Goal: Task Accomplishment & Management: Complete application form

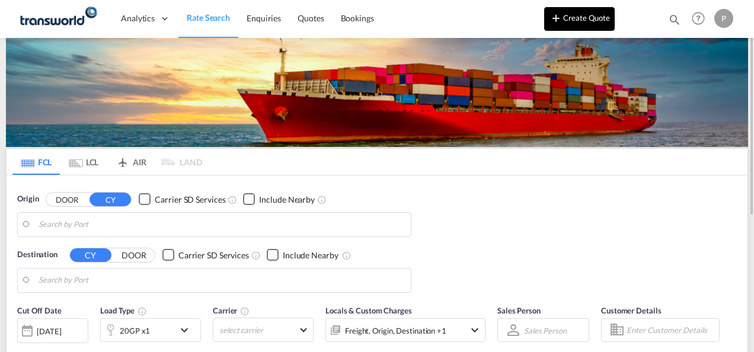
click at [579, 15] on button "Create Quote" at bounding box center [579, 19] width 71 height 24
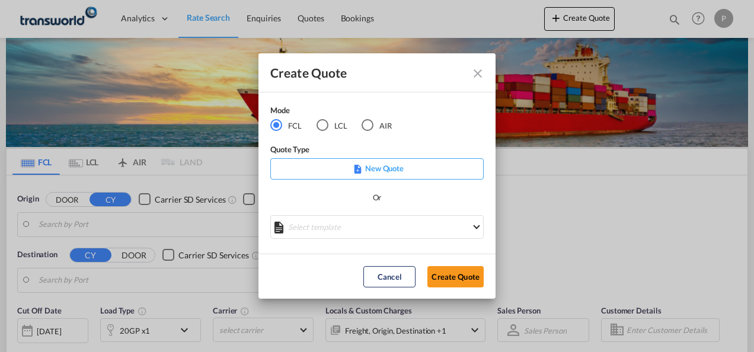
click at [370, 125] on div "AIR" at bounding box center [368, 125] width 12 height 12
click at [452, 272] on button "Create Quote" at bounding box center [455, 276] width 56 height 21
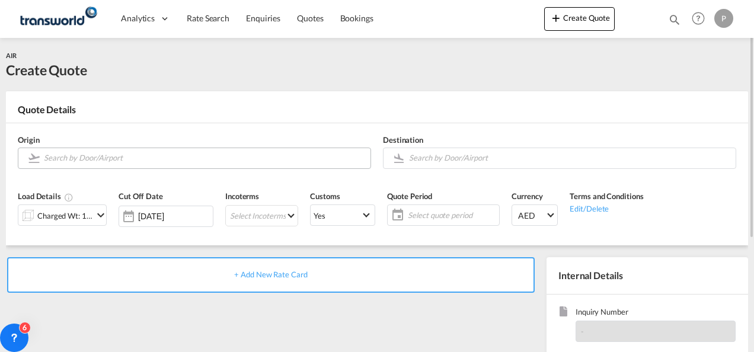
click at [84, 160] on input "Search by Door/Airport" at bounding box center [204, 158] width 321 height 21
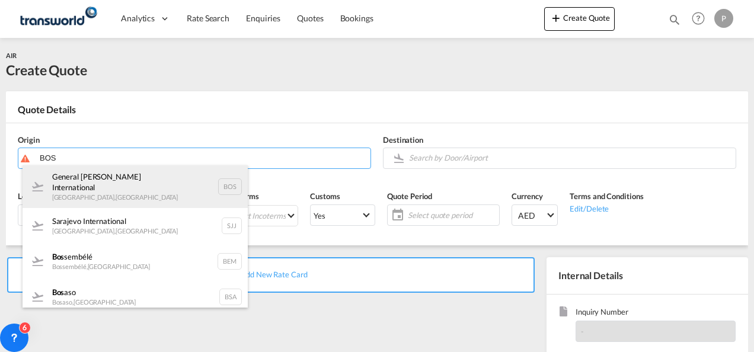
click at [138, 177] on div "General [PERSON_NAME] International Boston , [GEOGRAPHIC_DATA] BOS" at bounding box center [135, 186] width 225 height 43
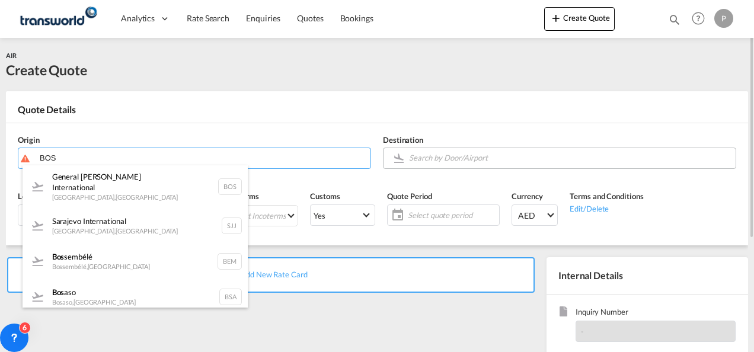
type input "General [PERSON_NAME] International, [GEOGRAPHIC_DATA], [GEOGRAPHIC_DATA]"
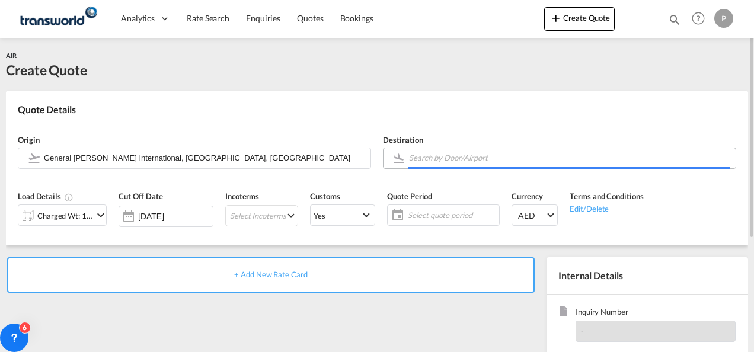
click at [440, 154] on input "Search by Door/Airport" at bounding box center [569, 158] width 321 height 21
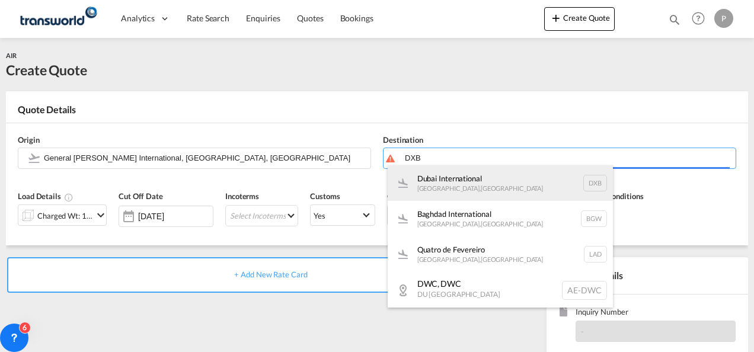
type input "DXB"
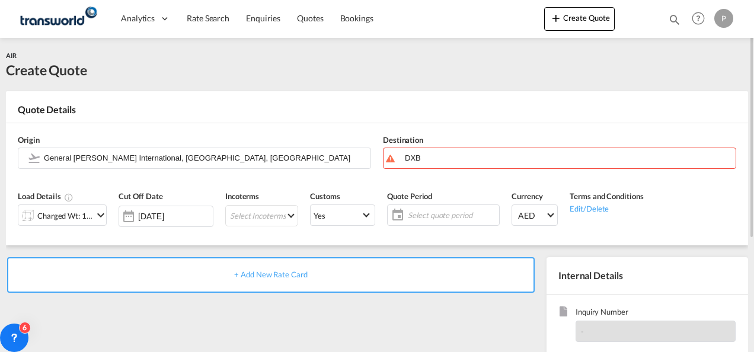
click at [99, 213] on md-icon "icon-chevron-down" at bounding box center [101, 215] width 14 height 14
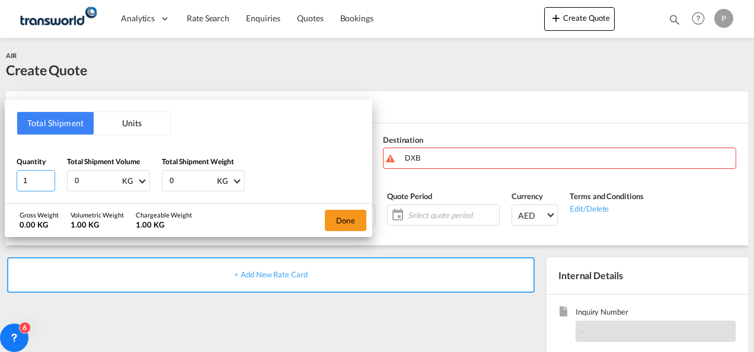
drag, startPoint x: 37, startPoint y: 181, endPoint x: 0, endPoint y: 171, distance: 38.1
click at [0, 171] on html "Analytics Dashboard Rate Search Enquiries Quotes Bookings Analytics" at bounding box center [377, 176] width 754 height 352
type input "4"
click at [494, 122] on div "Total Shipment Units Quantity 4 Total Shipment Volume 0 KG CBM CFT KG LB Total …" at bounding box center [377, 176] width 754 height 352
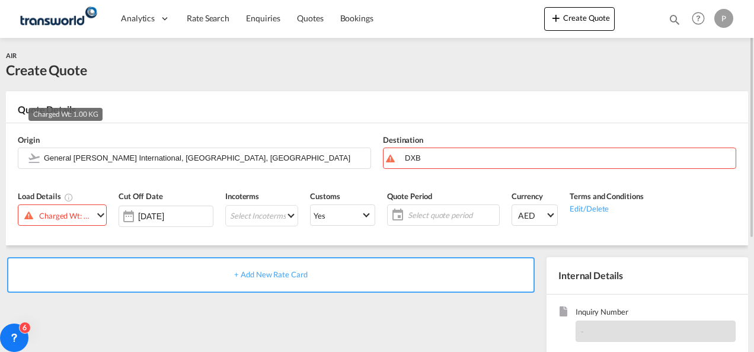
click at [62, 213] on div "Charged Wt: 1.00 KG" at bounding box center [66, 216] width 54 height 17
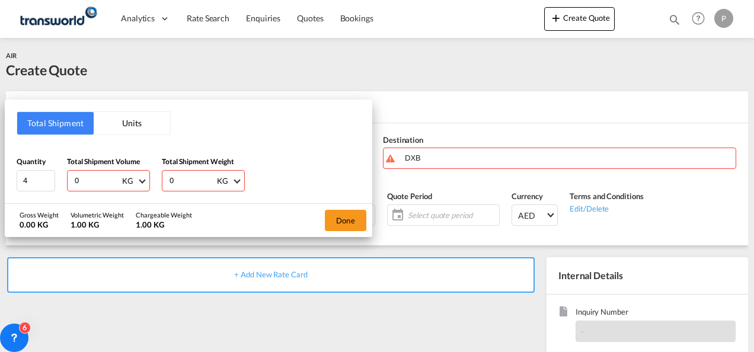
click at [133, 126] on button "Units" at bounding box center [132, 123] width 76 height 23
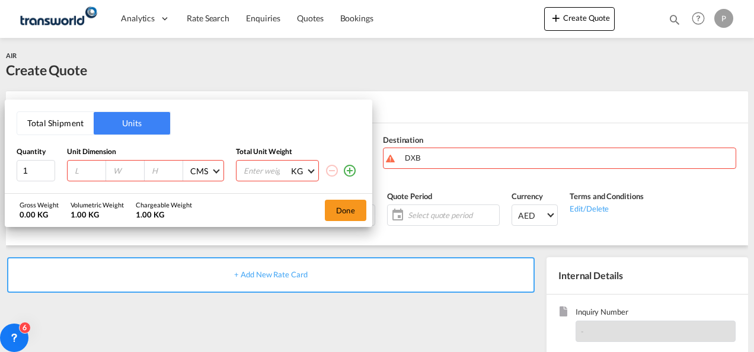
click at [49, 123] on button "Total Shipment" at bounding box center [55, 123] width 76 height 23
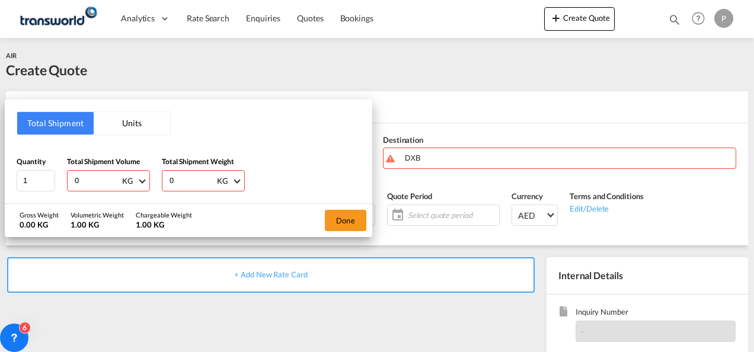
drag, startPoint x: 96, startPoint y: 181, endPoint x: 57, endPoint y: 177, distance: 39.4
click at [57, 177] on div "Quantity 1 Total Shipment Volume 0 KG CBM CFT KG LB Total Shipment Weight 0 KG …" at bounding box center [189, 174] width 344 height 36
type input "4"
click at [458, 106] on div "Total Shipment Units Quantity 1 Total Shipment Volume 4 KG CBM CFT KG LB Total …" at bounding box center [377, 176] width 754 height 352
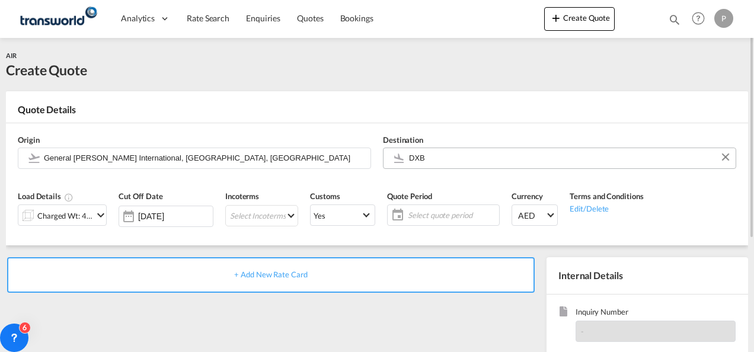
click at [442, 158] on body "Analytics Dashboard Rate Search Enquiries Quotes Bookings" at bounding box center [377, 176] width 754 height 352
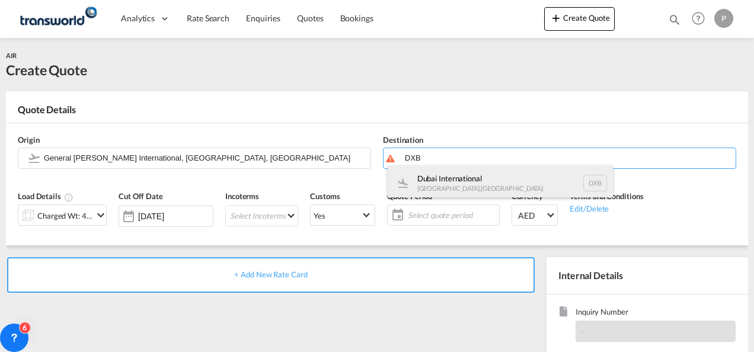
click at [489, 183] on div "Dubai International [GEOGRAPHIC_DATA] , [GEOGRAPHIC_DATA] DXB" at bounding box center [500, 183] width 225 height 36
type input "Dubai International, [GEOGRAPHIC_DATA], DXB"
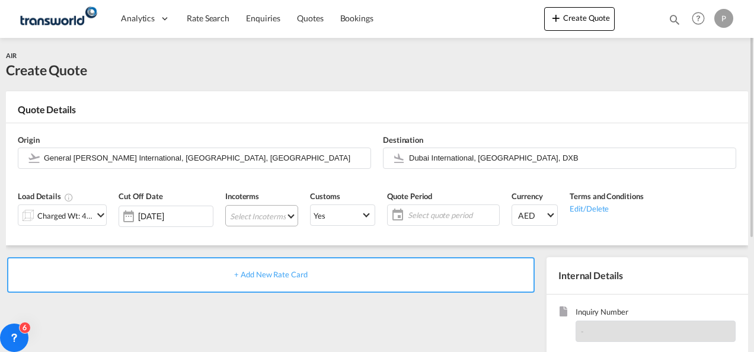
click at [267, 215] on md-select "Select Incoterms CFR - export Cost and Freight FAS - export Free Alongside Ship…" at bounding box center [261, 215] width 73 height 21
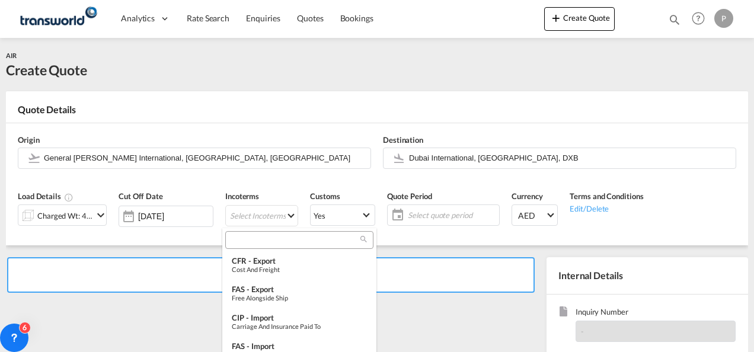
click at [270, 242] on input "search" at bounding box center [295, 240] width 132 height 11
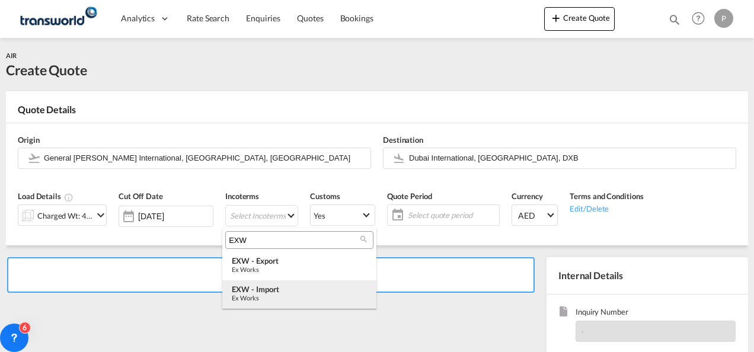
type input "EXW"
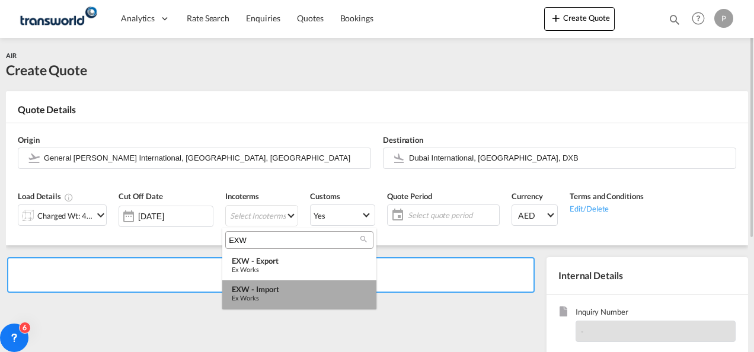
click at [273, 289] on div "EXW - import" at bounding box center [299, 289] width 135 height 9
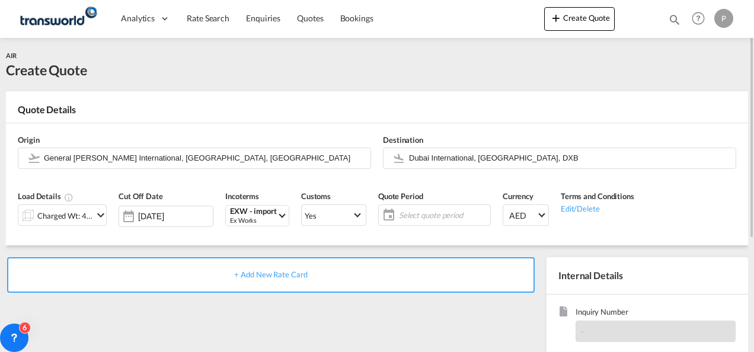
click at [435, 217] on span "Select quote period" at bounding box center [443, 215] width 88 height 11
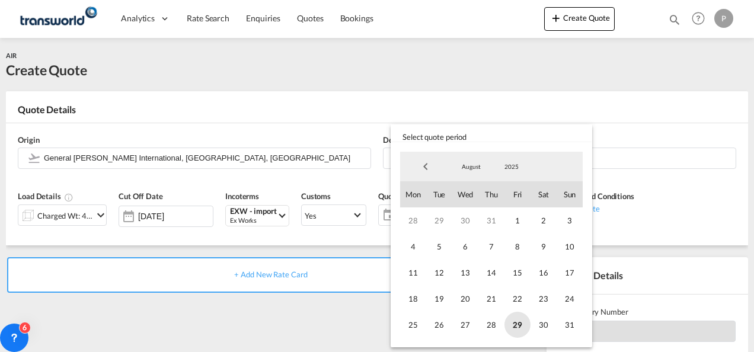
click at [516, 323] on span "29" at bounding box center [518, 325] width 26 height 26
click at [570, 327] on span "31" at bounding box center [570, 325] width 26 height 26
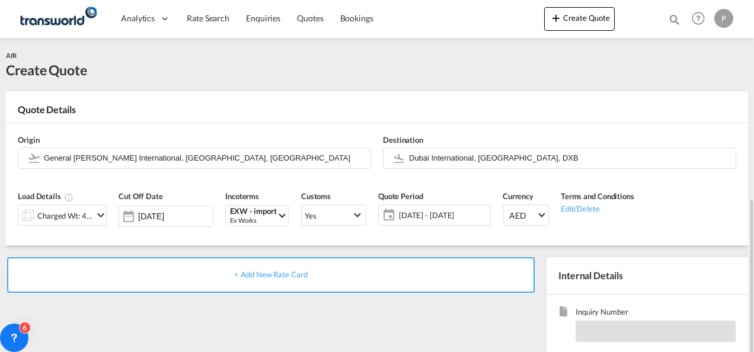
scroll to position [119, 0]
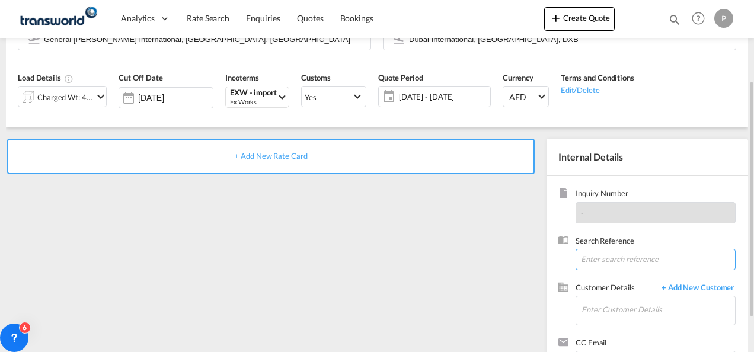
click at [612, 256] on input at bounding box center [656, 259] width 160 height 21
paste input "TWP8768"
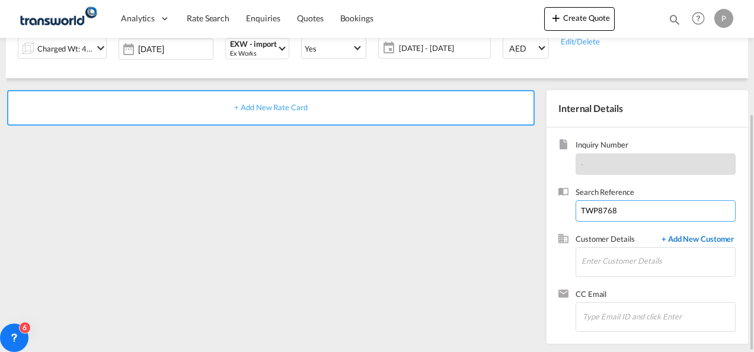
type input "TWP8768"
click at [688, 238] on span "+ Add New Customer" at bounding box center [696, 241] width 80 height 14
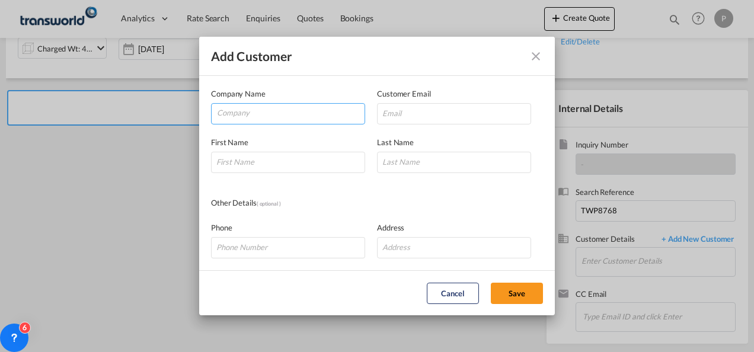
click at [244, 116] on input "Company" at bounding box center [291, 113] width 148 height 18
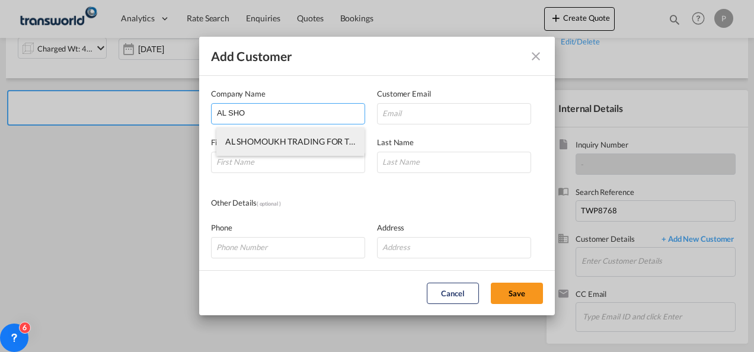
click at [279, 138] on span "AL SHOMOUKH TRADING FOR TECHNICAL & MEDIAL SUPPLIES - ASTEMED LLC" at bounding box center [377, 141] width 304 height 10
type input "AL SHOMOUKH TRADING FOR TECHNICAL & MEDIAL SUPPLIES - ASTEMED LLC"
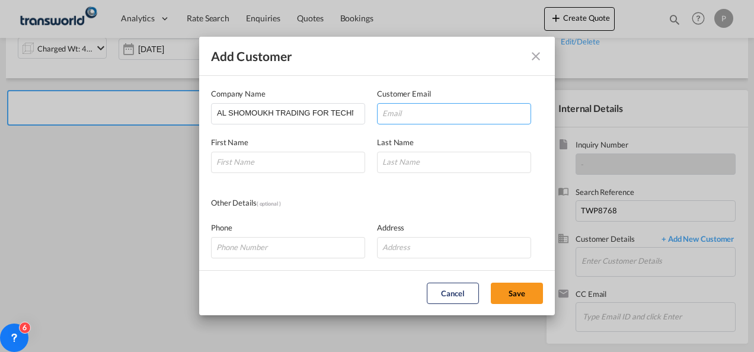
drag, startPoint x: 396, startPoint y: 114, endPoint x: 423, endPoint y: 119, distance: 27.8
click at [396, 114] on input "Add Customer Company ..." at bounding box center [454, 113] width 154 height 21
paste input "[EMAIL_ADDRESS][DOMAIN_NAME]"
type input "[EMAIL_ADDRESS][DOMAIN_NAME]"
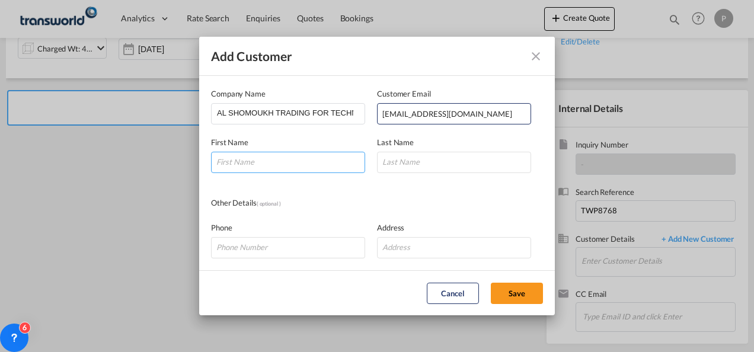
click at [277, 170] on input "Add Customer Company ..." at bounding box center [288, 162] width 154 height 21
click at [248, 163] on input "Add Customer Company ..." at bounding box center [288, 162] width 154 height 21
paste input "Rawaha"
type input "Rawaha"
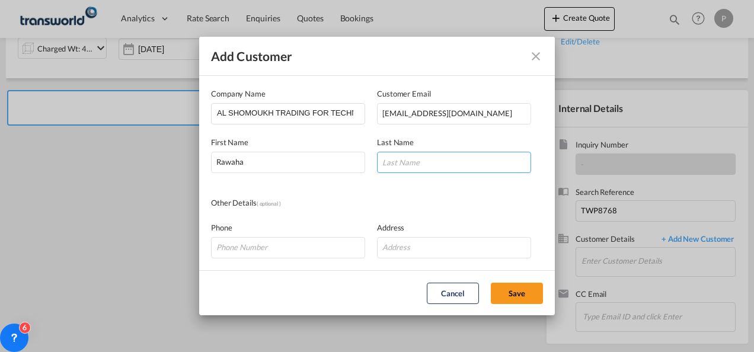
drag, startPoint x: 401, startPoint y: 166, endPoint x: 447, endPoint y: 167, distance: 46.3
click at [401, 166] on input "Add Customer Company ..." at bounding box center [454, 162] width 154 height 21
paste input "Aslam"
type input "Aslam"
click at [254, 163] on input "Rawaha" at bounding box center [288, 162] width 154 height 21
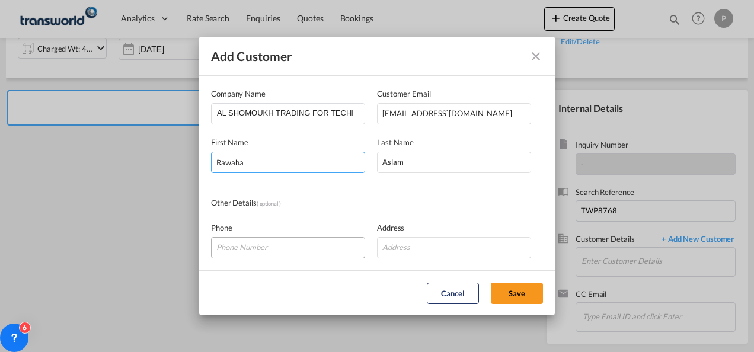
type input "Rawaha"
click at [258, 247] on input "Add Customer Company ..." at bounding box center [288, 247] width 154 height 21
click at [256, 250] on input "Add Customer Company ..." at bounding box center [288, 247] width 154 height 21
paste input "[PHONE_NUMBER]"
type input "[PHONE_NUMBER]"
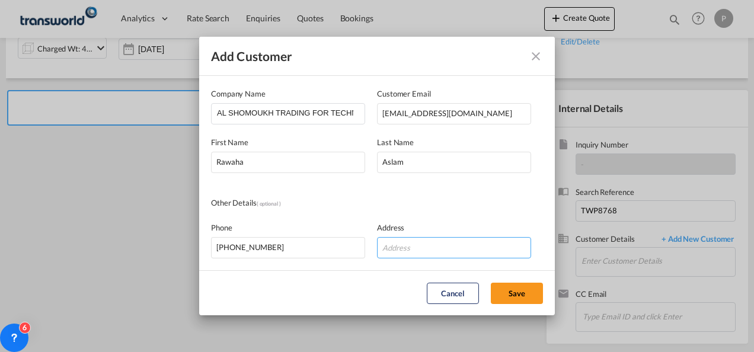
drag, startPoint x: 430, startPoint y: 248, endPoint x: 442, endPoint y: 245, distance: 11.5
click at [430, 248] on input "Add Customer Company ..." at bounding box center [454, 247] width 154 height 21
paste input "[GEOGRAPHIC_DATA], [GEOGRAPHIC_DATA]"
type input "[GEOGRAPHIC_DATA], [GEOGRAPHIC_DATA]"
click at [529, 291] on button "Save" at bounding box center [517, 293] width 52 height 21
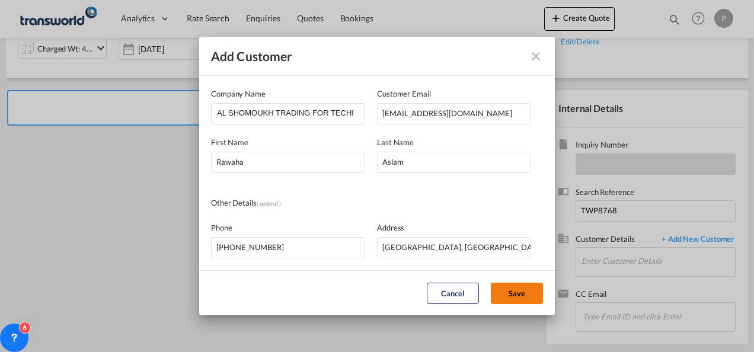
type input "AL SHOMOUKH TRADING FOR TECHNICAL & MEDIAL SUPPLIES - ASTEMED LLC, [GEOGRAPHIC_…"
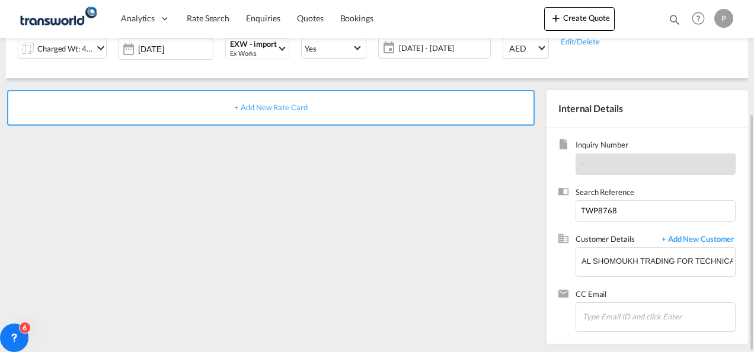
scroll to position [0, 0]
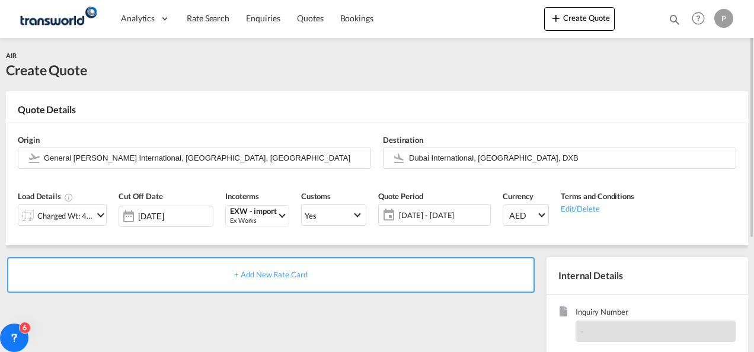
click at [274, 274] on span "+ Add New Rate Card" at bounding box center [270, 274] width 73 height 9
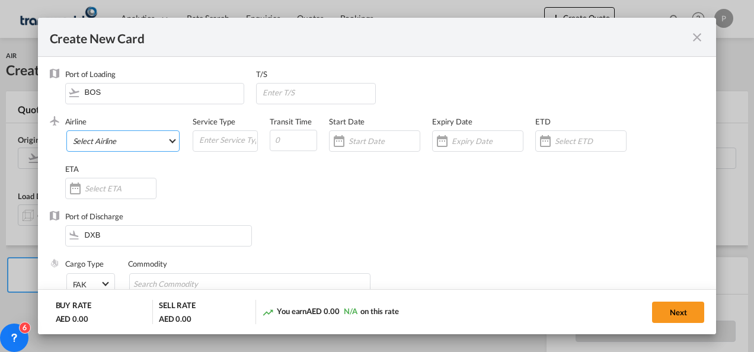
click at [129, 140] on md-select "Select Airline AIR EXPRESS S.A. (1166- / -) CMA CGM Air Cargo (1140-2C / -) DDW…" at bounding box center [123, 140] width 114 height 21
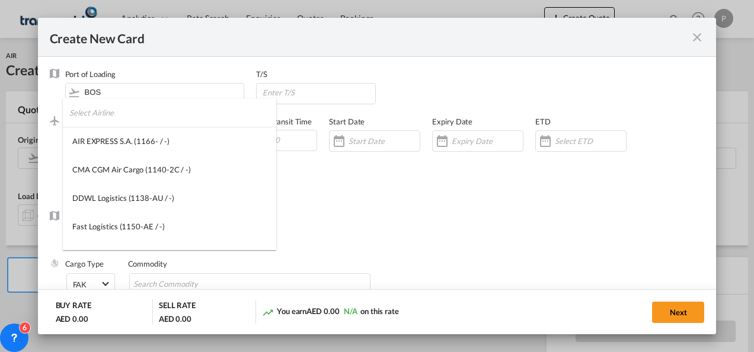
click at [148, 118] on input "search" at bounding box center [172, 112] width 207 height 28
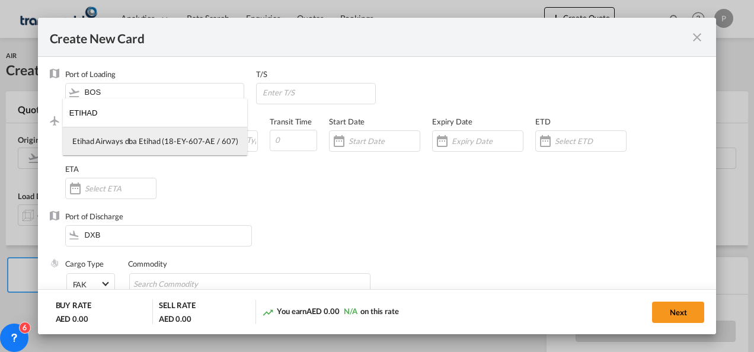
type input "ETIHAD"
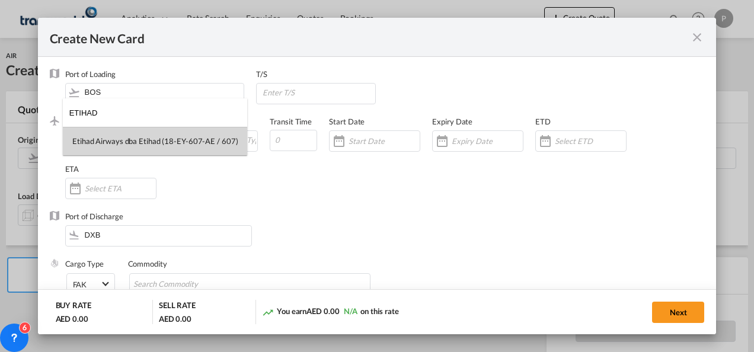
click at [148, 145] on div "Etihad Airways dba Etihad (18-EY-607-AE / 607)" at bounding box center [154, 141] width 165 height 11
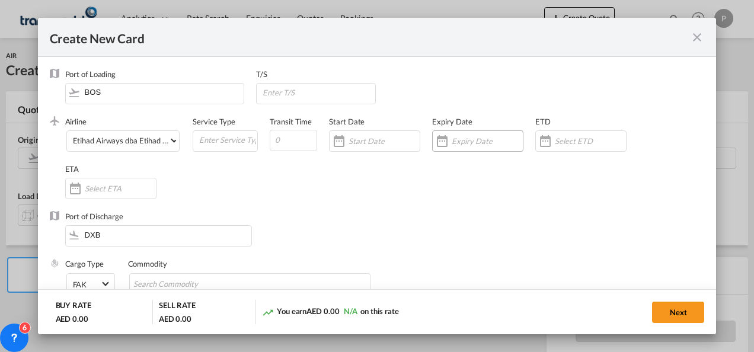
click at [461, 140] on input "Create New CardPort ..." at bounding box center [487, 140] width 71 height 9
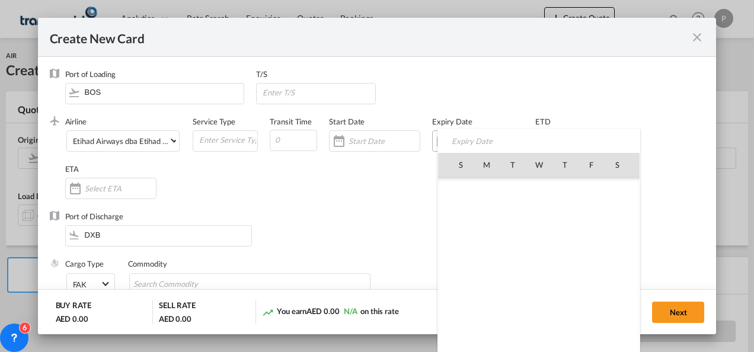
scroll to position [274468, 0]
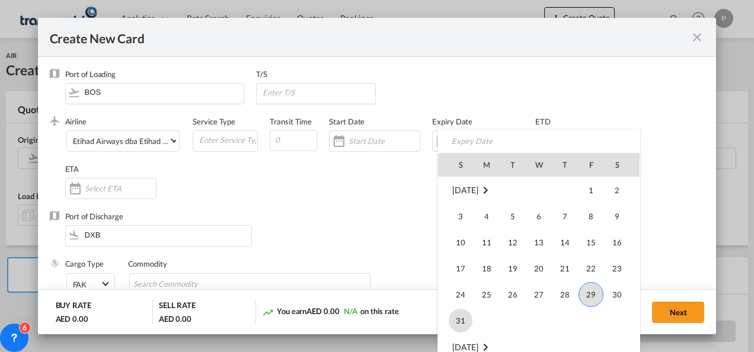
click at [465, 317] on span "31" at bounding box center [461, 321] width 24 height 24
type input "[DATE]"
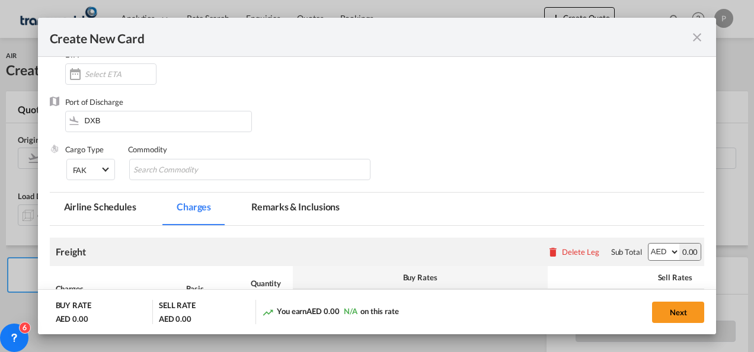
scroll to position [119, 0]
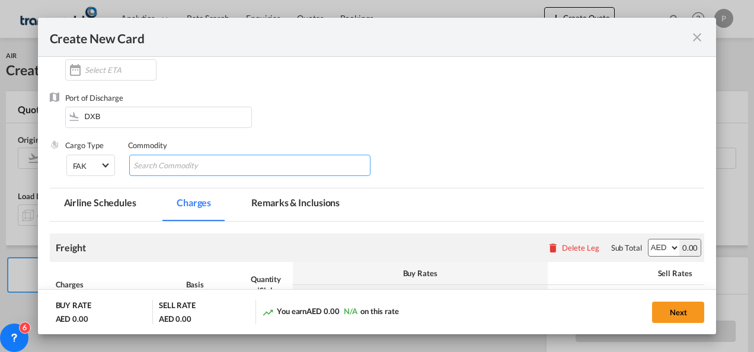
click at [184, 170] on input "Search Commodity" at bounding box center [187, 166] width 108 height 19
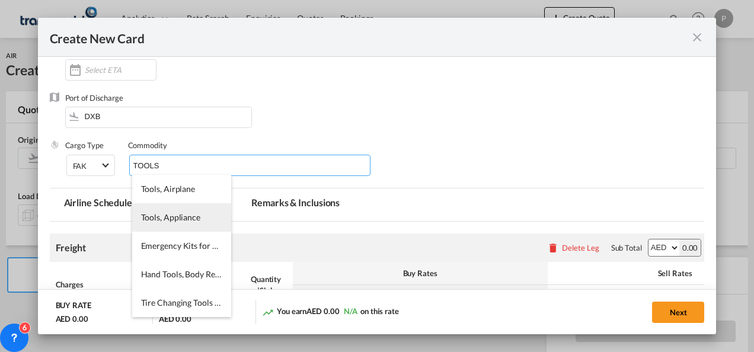
type input "TOOLS"
click at [164, 218] on span "Tools, Appliance" at bounding box center [170, 217] width 59 height 10
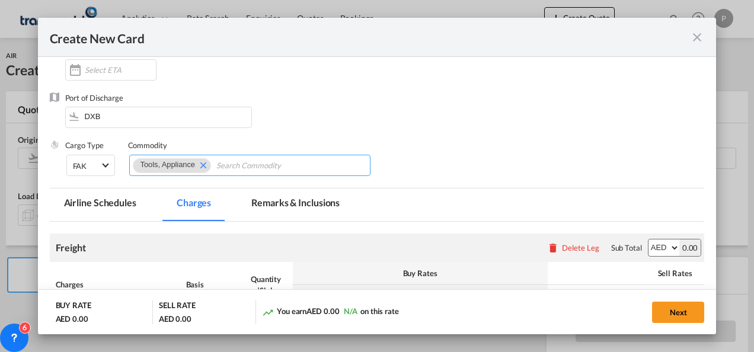
scroll to position [237, 0]
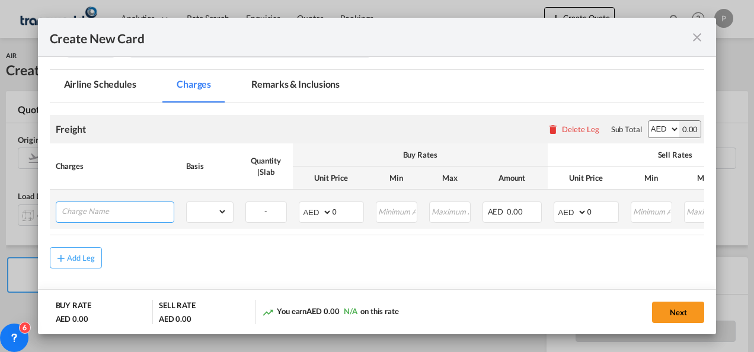
click at [123, 213] on input "Charge Name" at bounding box center [118, 211] width 112 height 18
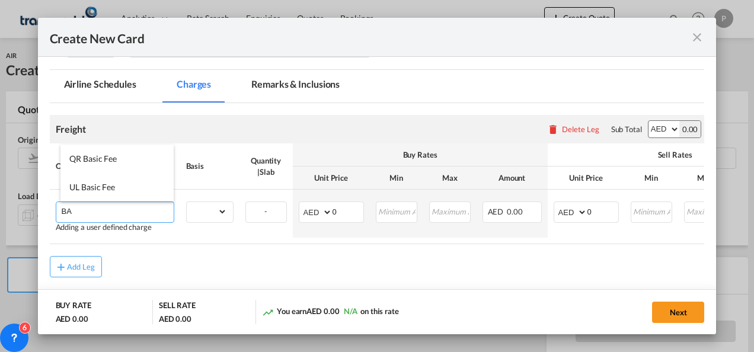
type input "B"
click at [103, 159] on span "Air Freight" at bounding box center [89, 159] width 40 height 10
type input "Air Freight"
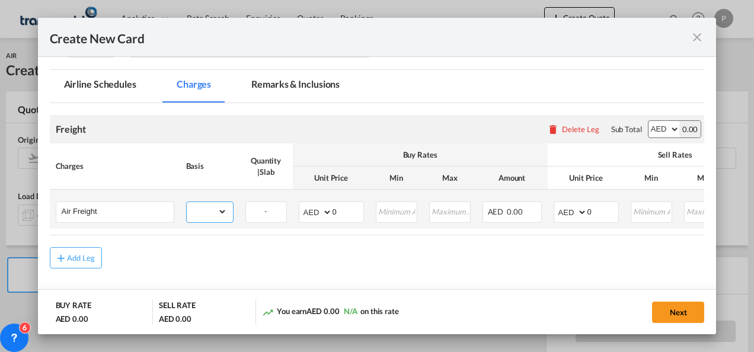
click at [221, 209] on select "gross_weight volumetric_weight per_shipment per_bl per_km % on air freight per_…" at bounding box center [207, 211] width 40 height 19
select select "per_shipment"
click at [187, 202] on select "gross_weight volumetric_weight per_shipment per_bl per_km % on air freight per_…" at bounding box center [207, 211] width 40 height 19
drag, startPoint x: 344, startPoint y: 209, endPoint x: 333, endPoint y: 210, distance: 10.7
click at [333, 210] on input "0" at bounding box center [348, 211] width 31 height 18
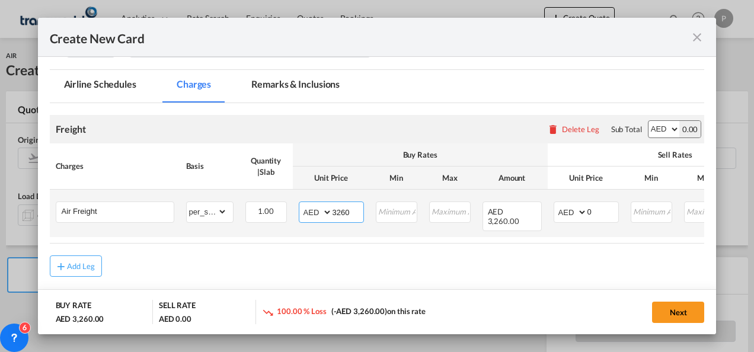
type input "3260"
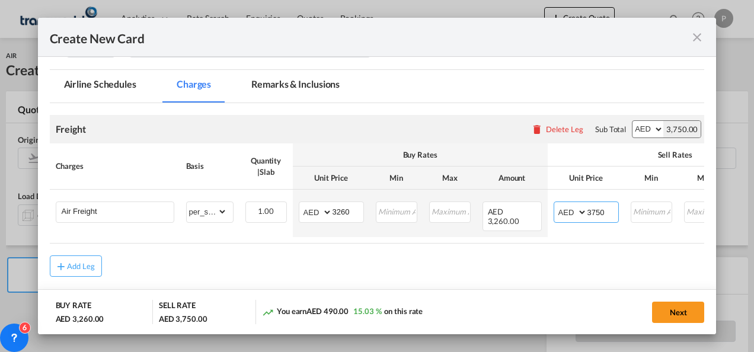
type input "3750"
click at [679, 308] on button "Next" at bounding box center [678, 312] width 52 height 21
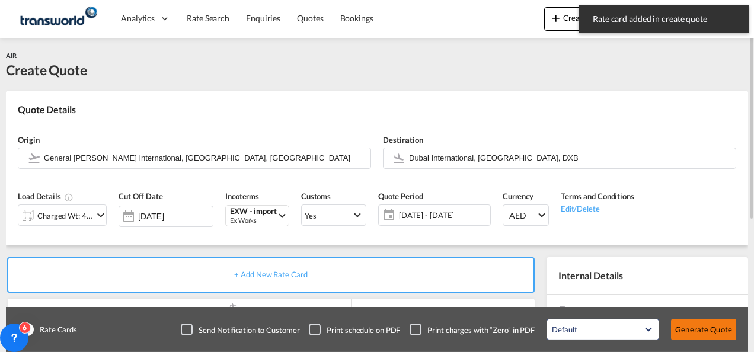
click at [717, 332] on button "Generate Quote" at bounding box center [703, 329] width 65 height 21
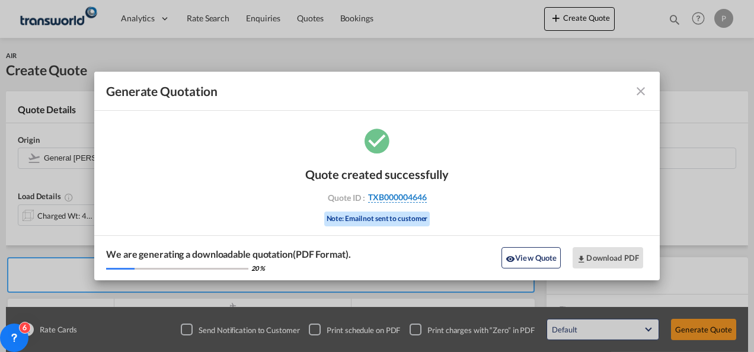
click at [392, 199] on span "TXB000004646" at bounding box center [397, 197] width 59 height 11
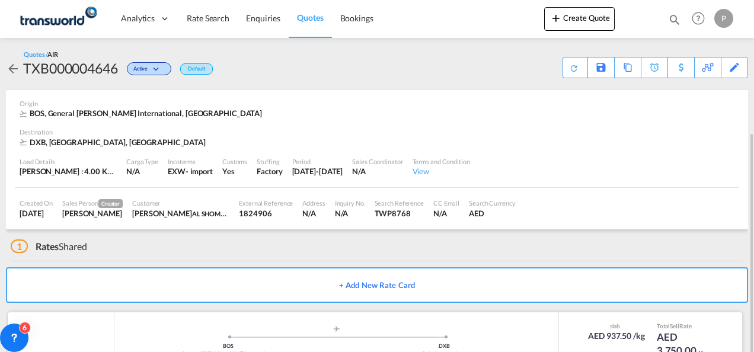
scroll to position [72, 0]
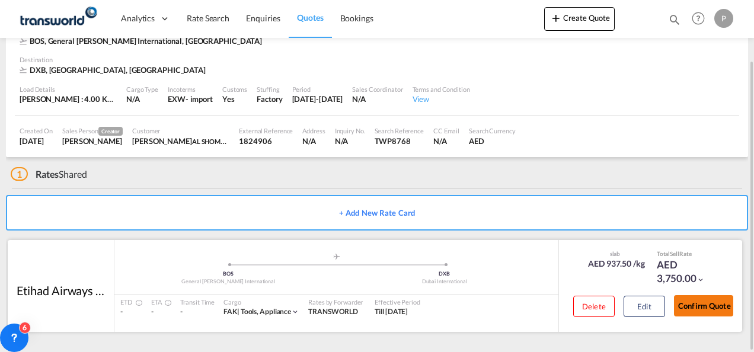
click at [702, 306] on button "Confirm Quote" at bounding box center [703, 305] width 59 height 21
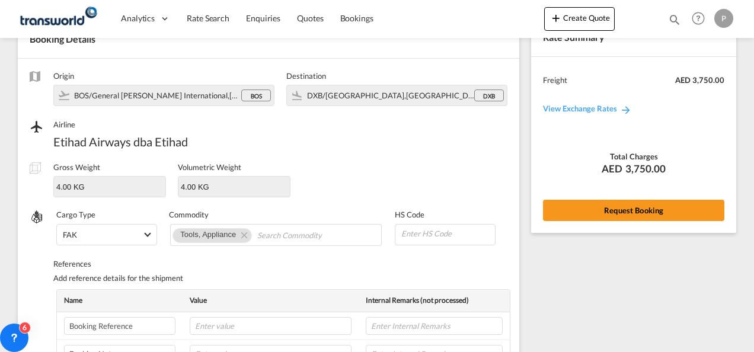
scroll to position [445, 0]
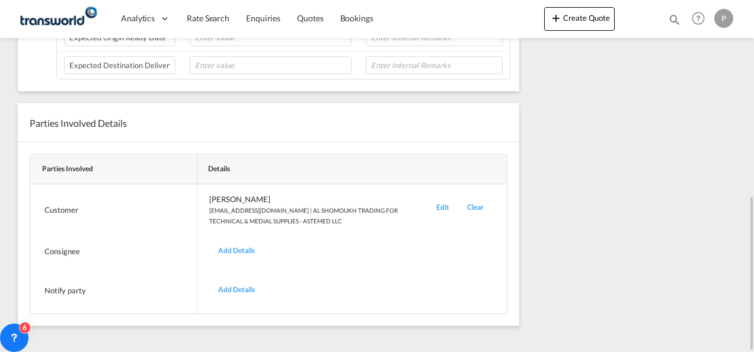
click at [442, 202] on div "Edit" at bounding box center [442, 210] width 31 height 33
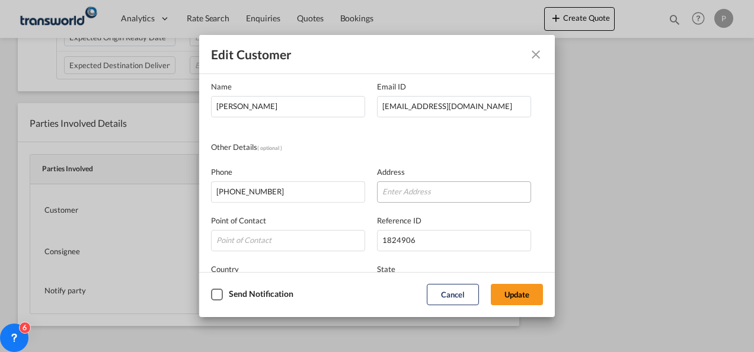
scroll to position [119, 0]
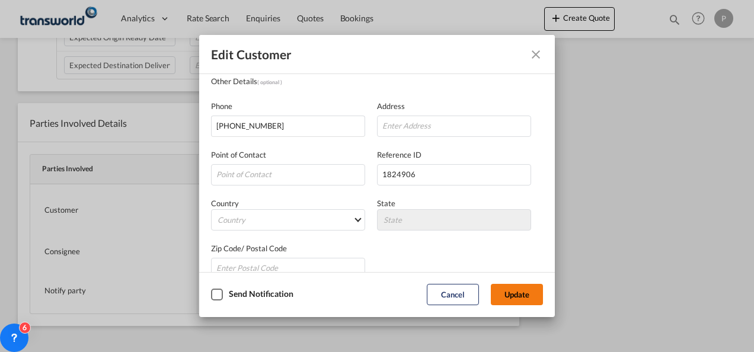
click at [522, 286] on button "Update" at bounding box center [517, 294] width 52 height 21
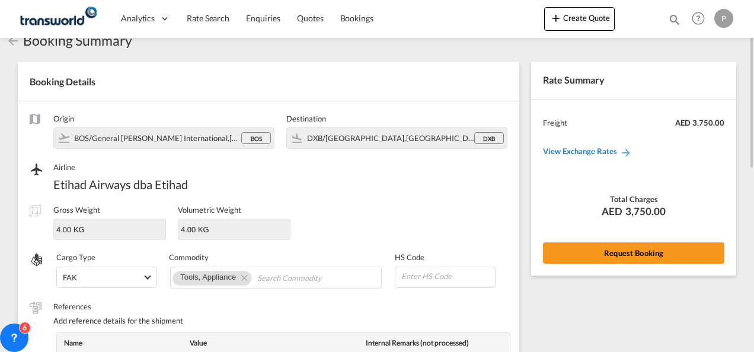
scroll to position [0, 0]
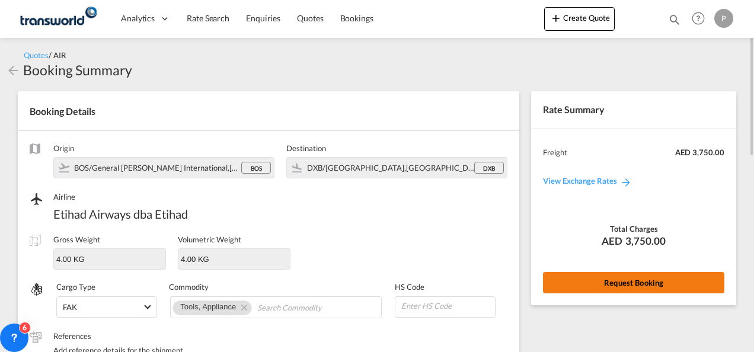
click at [631, 283] on button "Request Booking" at bounding box center [633, 282] width 181 height 21
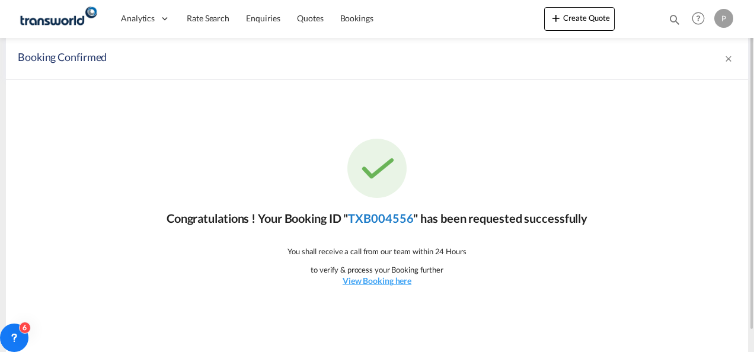
click at [396, 219] on link "TXB004556" at bounding box center [380, 218] width 65 height 14
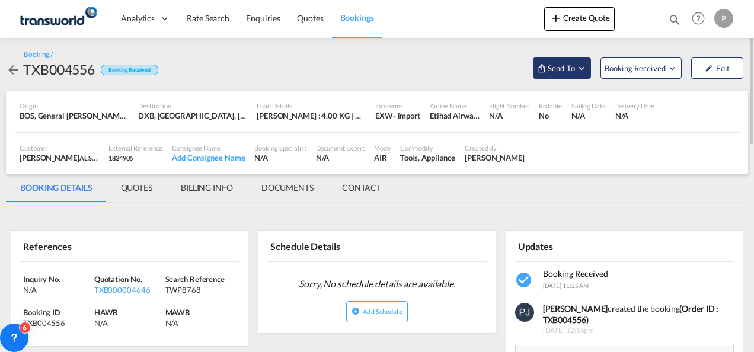
click at [586, 71] on md-icon "Open demo menu" at bounding box center [581, 68] width 11 height 11
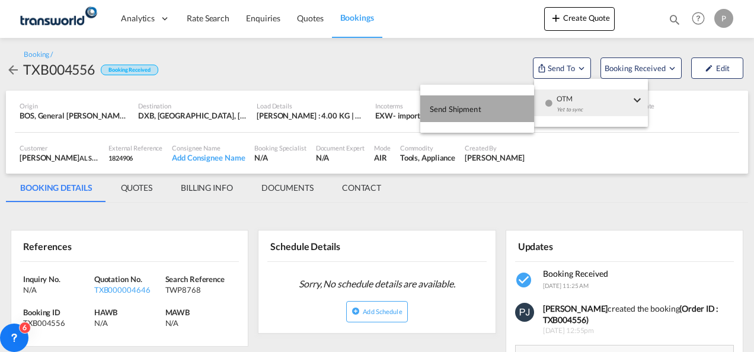
click at [467, 113] on span "Send Shipment" at bounding box center [456, 109] width 52 height 19
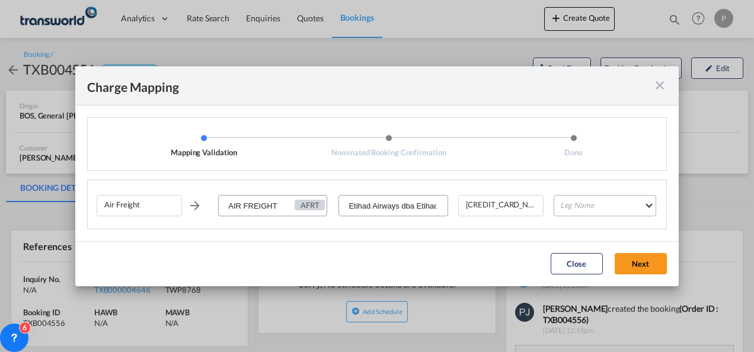
click at [602, 205] on md-select "Leg Name HANDLING ORIGIN HANDLING DESTINATION OTHERS TL PICK UP CUSTOMS ORIGIN …" at bounding box center [605, 205] width 103 height 21
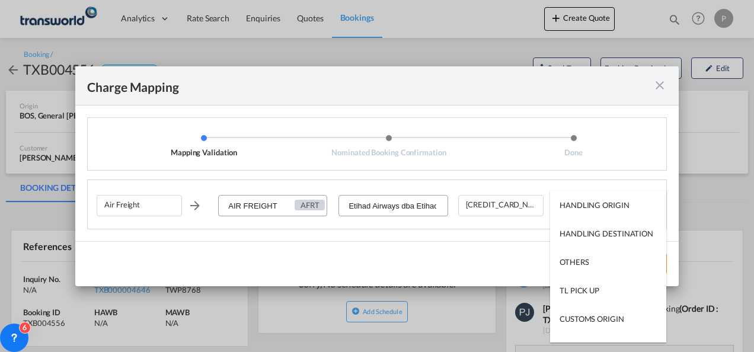
type md-option "HANDLING ORIGIN"
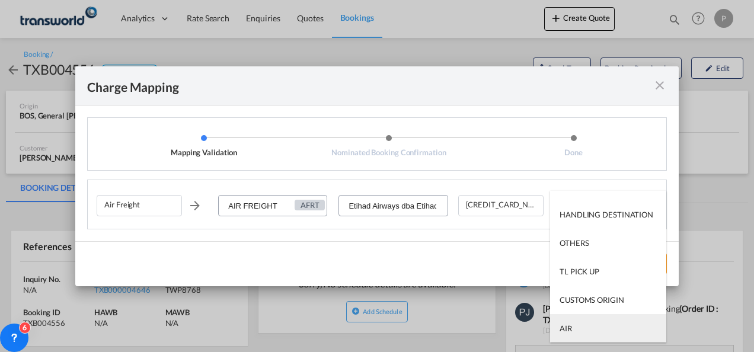
type md-option "AIR"
click at [586, 332] on md-option "AIR" at bounding box center [608, 328] width 116 height 28
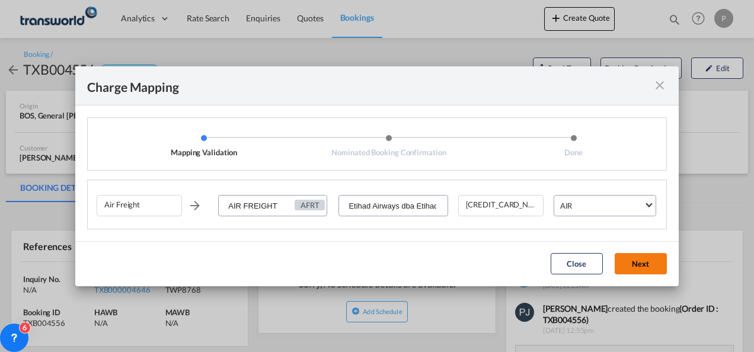
click at [640, 260] on button "Next" at bounding box center [641, 263] width 52 height 21
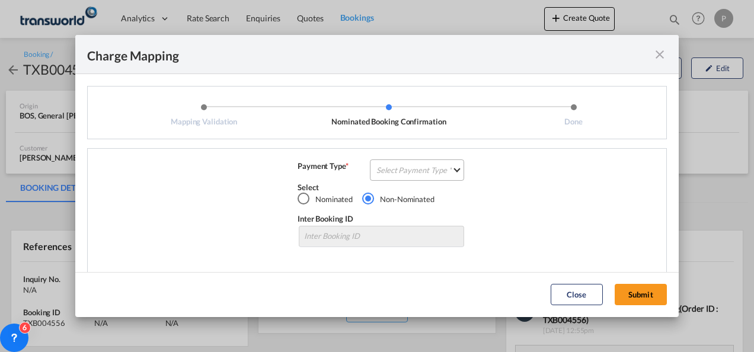
click at [402, 171] on md-select "Select Payment Type COLLECT PREPAID" at bounding box center [417, 169] width 94 height 21
click at [403, 168] on div "COLLECT" at bounding box center [390, 170] width 34 height 11
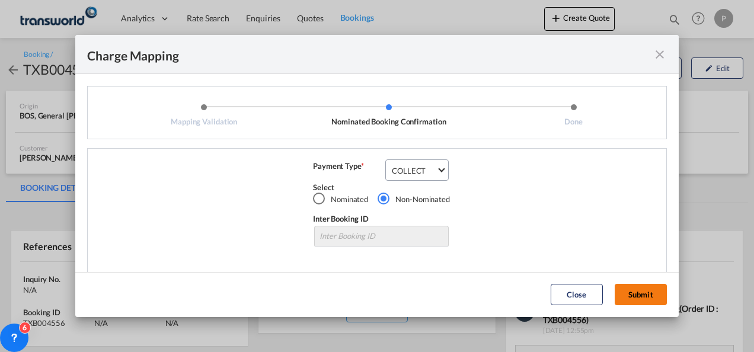
click at [646, 291] on button "Submit" at bounding box center [641, 294] width 52 height 21
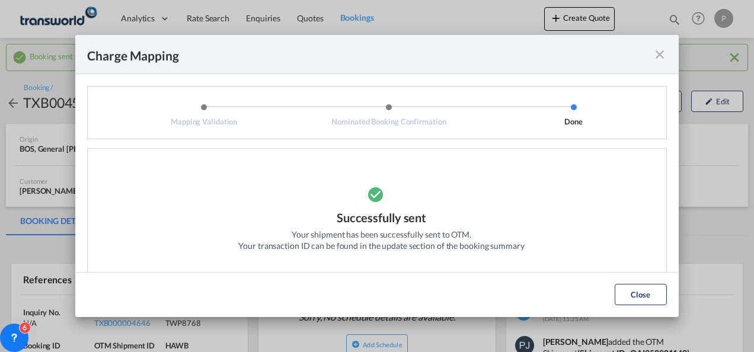
click at [659, 58] on md-icon "icon-close fg-AAA8AD cursor" at bounding box center [660, 54] width 14 height 14
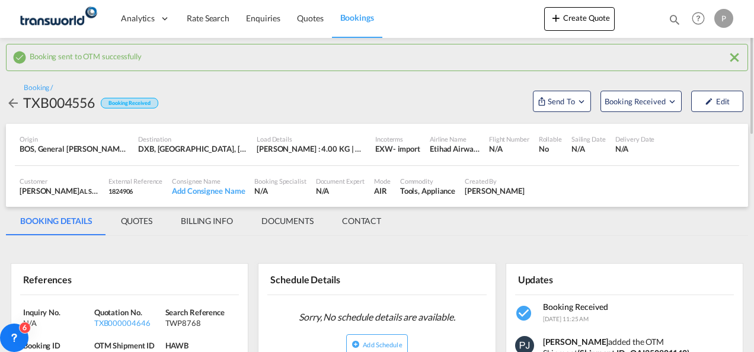
scroll to position [119, 0]
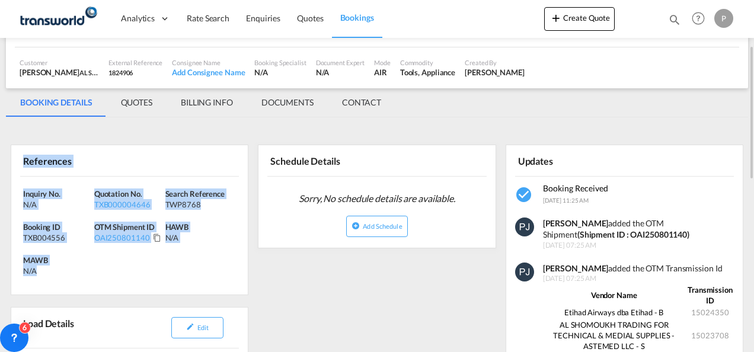
drag, startPoint x: 25, startPoint y: 159, endPoint x: 104, endPoint y: 274, distance: 139.4
click at [104, 274] on div "References Inquiry No. N/A Quotation No. TXB000004646 Search Reference TWP8768 …" at bounding box center [130, 220] width 238 height 151
copy div "References Inquiry No. N/A Quotation No. TXB000004646 Search Reference TWP8768 …"
